Goal: Information Seeking & Learning: Find specific fact

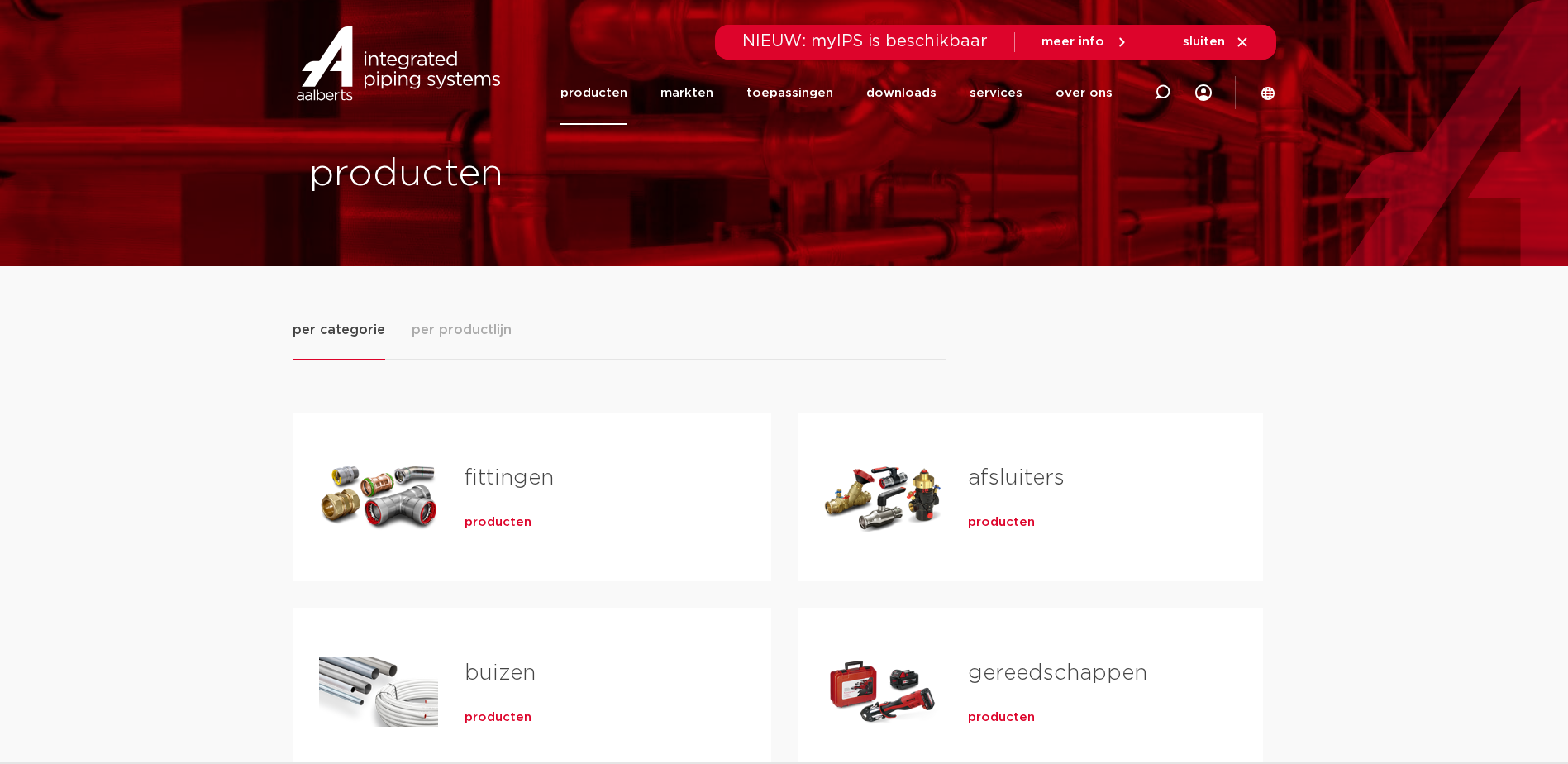
click at [402, 496] on div "Tabs. Open items met enter of spatie, sluit af met escape en navigeer met de pi…" at bounding box center [379, 496] width 119 height 115
click at [485, 521] on span "producten" at bounding box center [498, 522] width 67 height 16
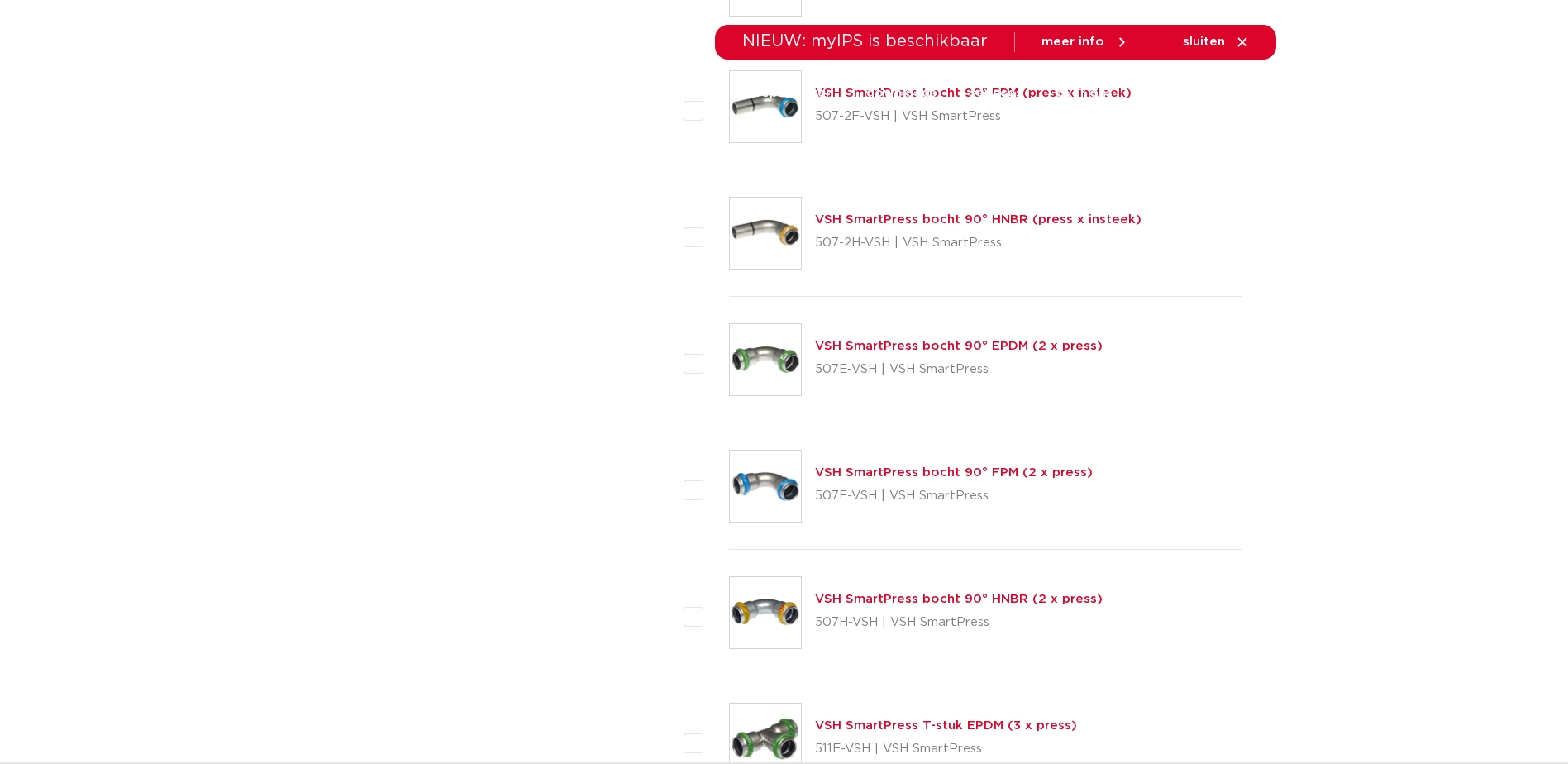
click at [1240, 39] on icon at bounding box center [1243, 43] width 15 height 15
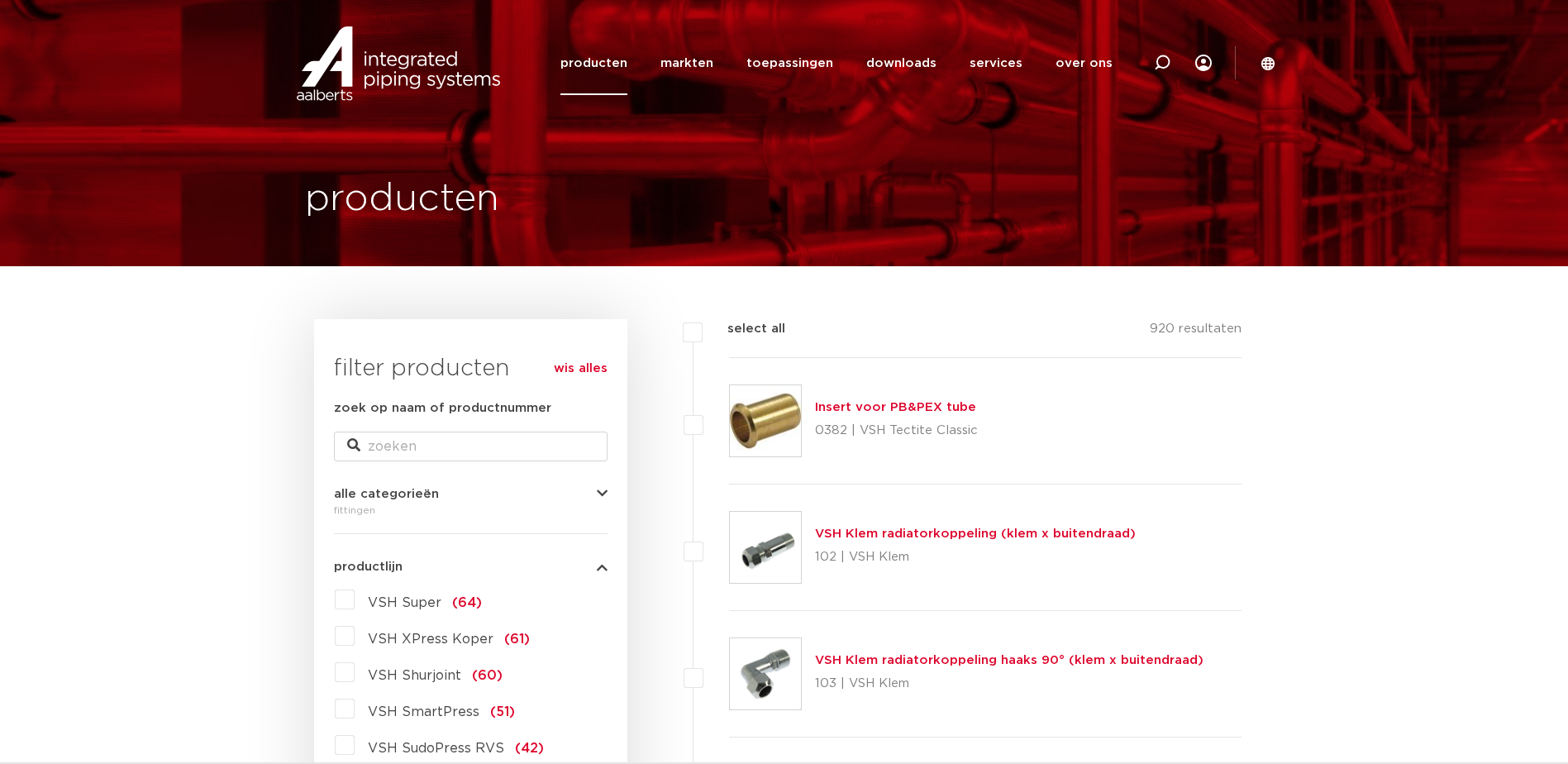
scroll to position [165, 0]
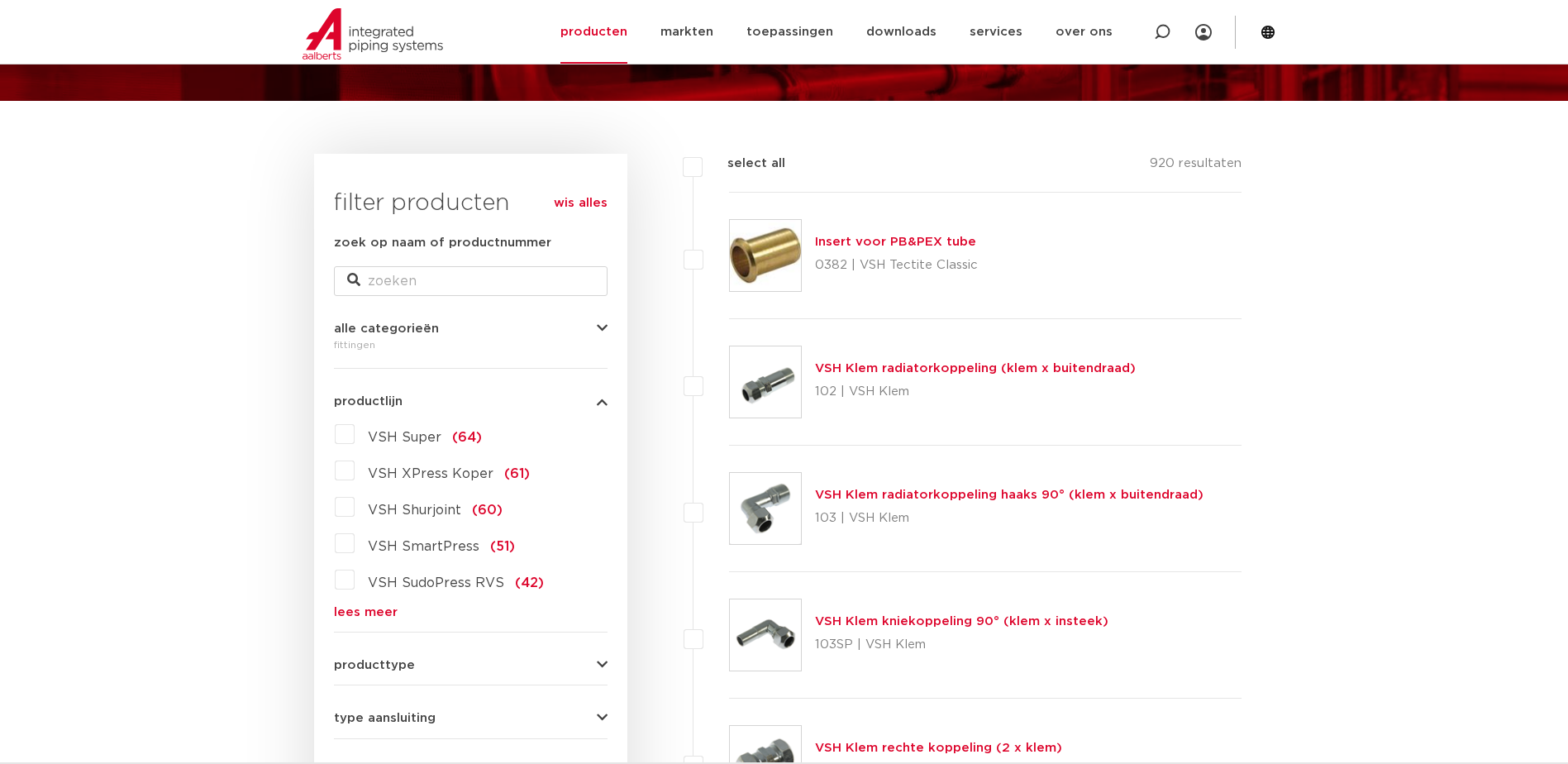
click at [354, 427] on label "VSH Super (64)" at bounding box center [418, 434] width 128 height 26
click at [0, 0] on input "VSH Super (64)" at bounding box center [0, 0] width 0 height 0
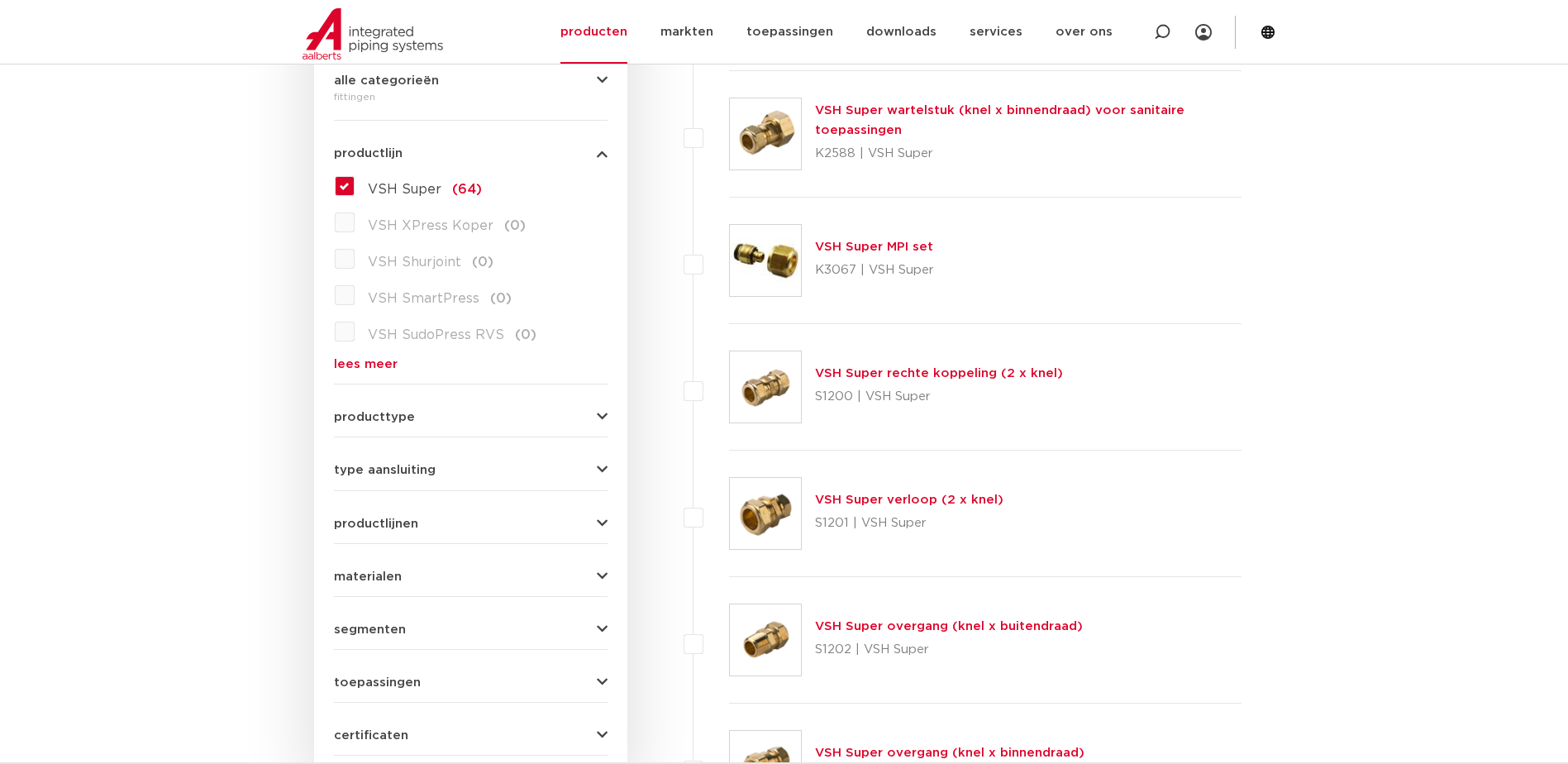
scroll to position [496, 0]
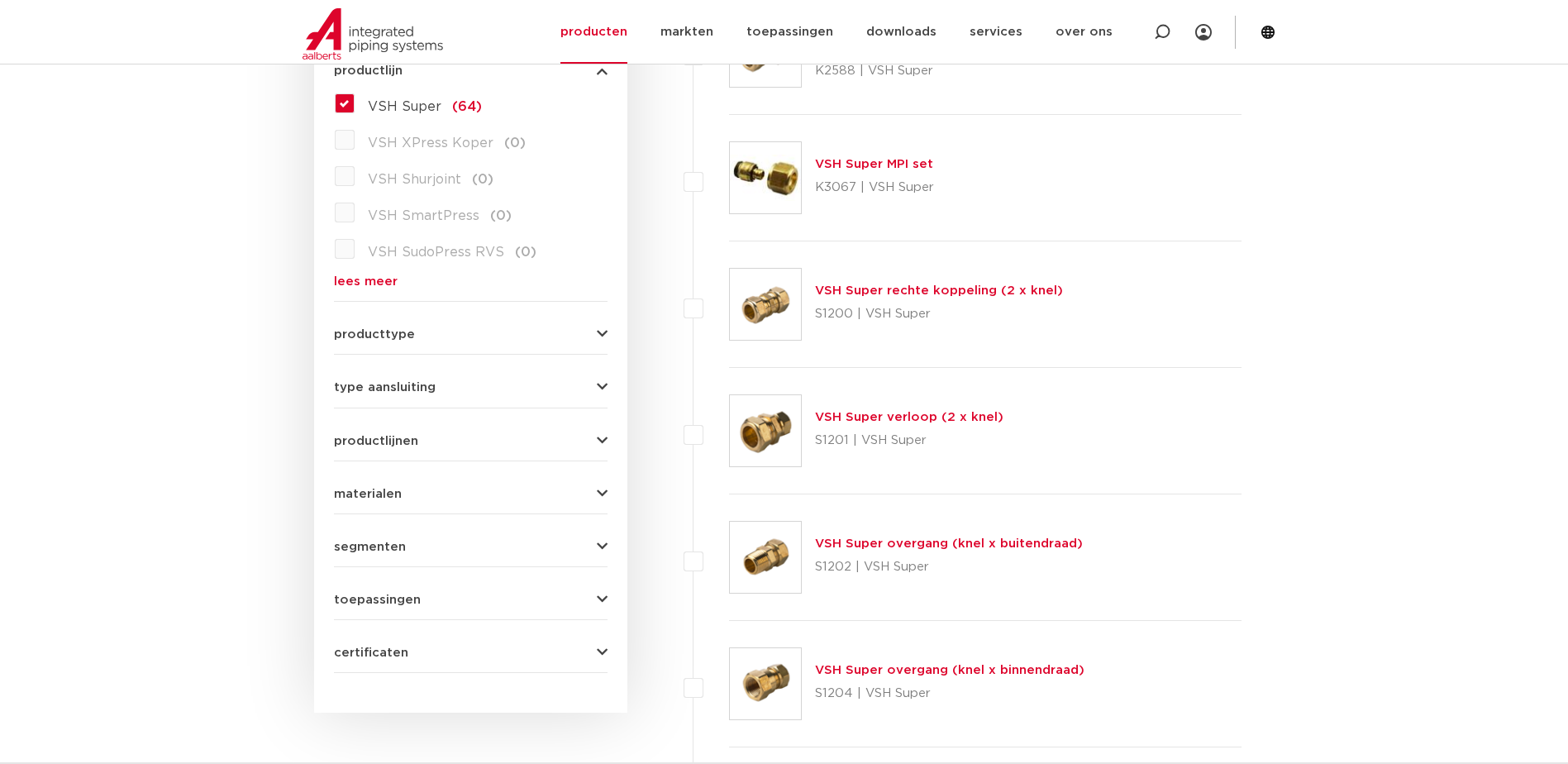
click at [950, 296] on link "VSH Super rechte koppeling (2 x knel)" at bounding box center [939, 290] width 248 height 12
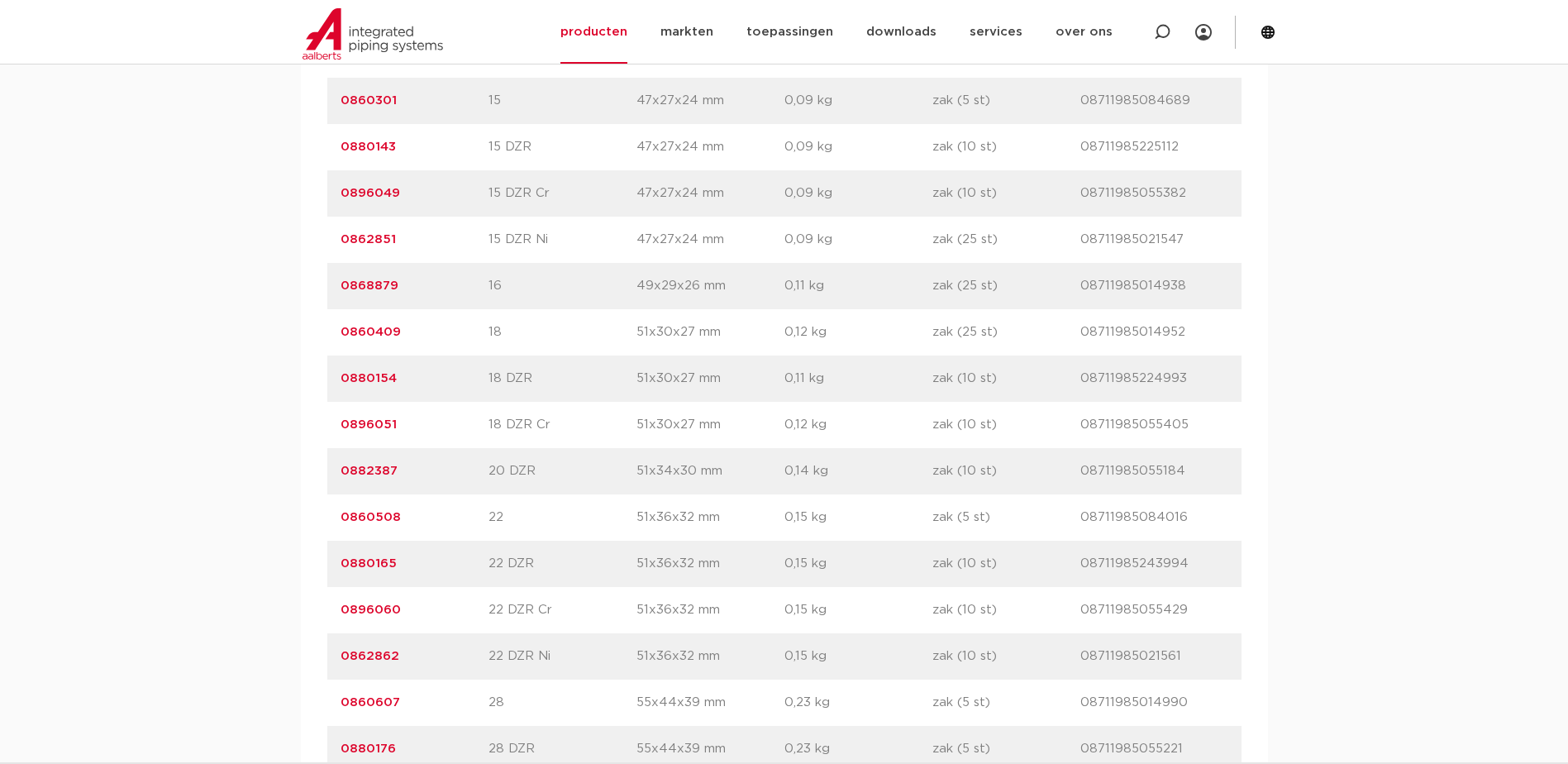
scroll to position [1737, 0]
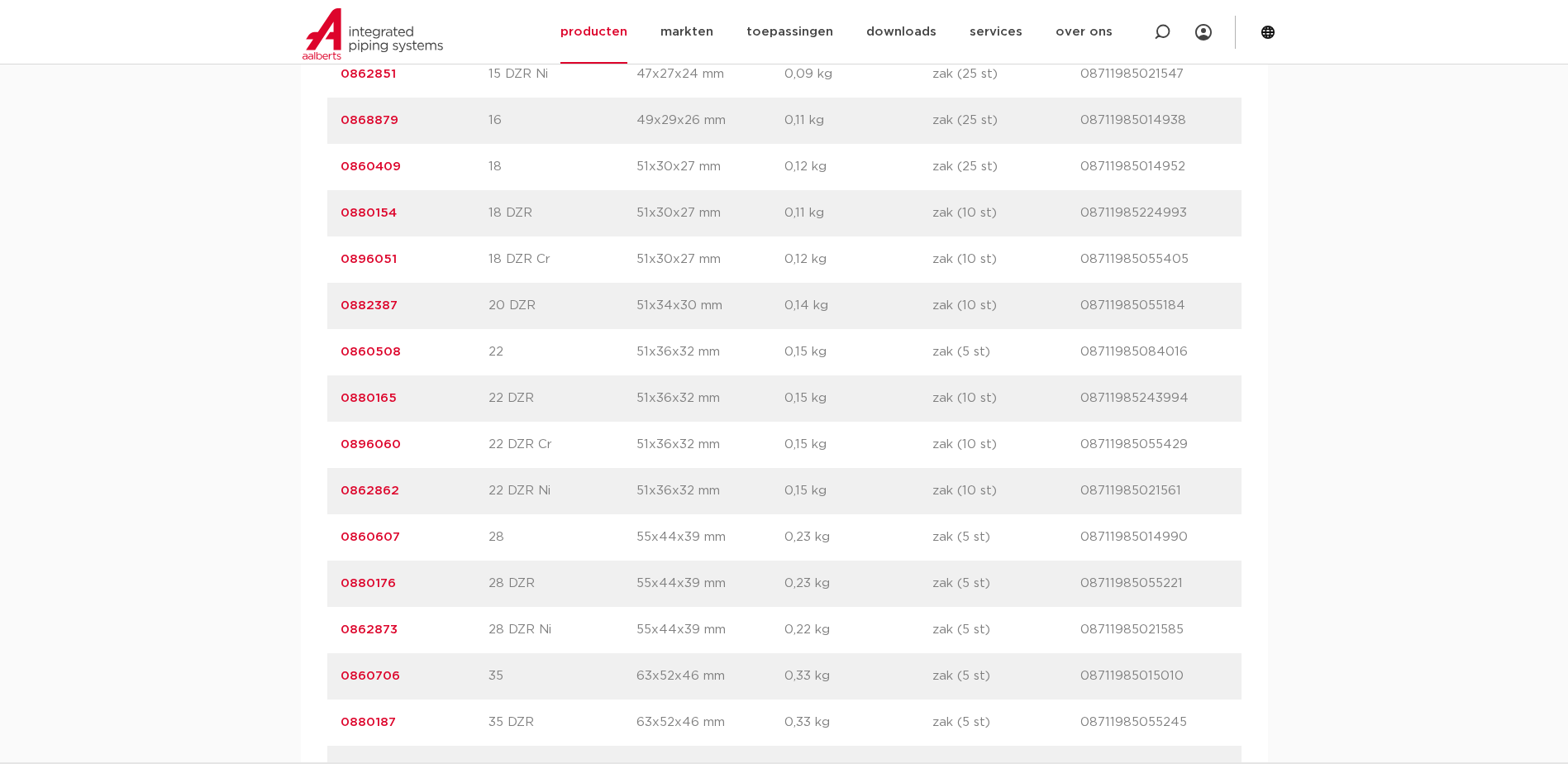
drag, startPoint x: 403, startPoint y: 533, endPoint x: 344, endPoint y: 539, distance: 59.3
click at [344, 539] on p "0860607" at bounding box center [414, 537] width 148 height 20
copy link "0860607"
